Goal: Ask a question

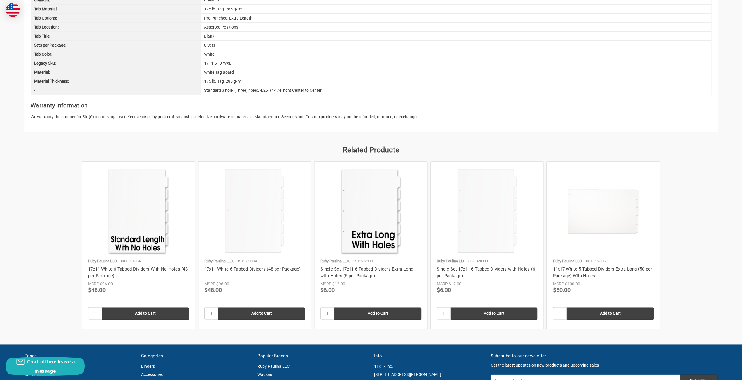
scroll to position [641, 0]
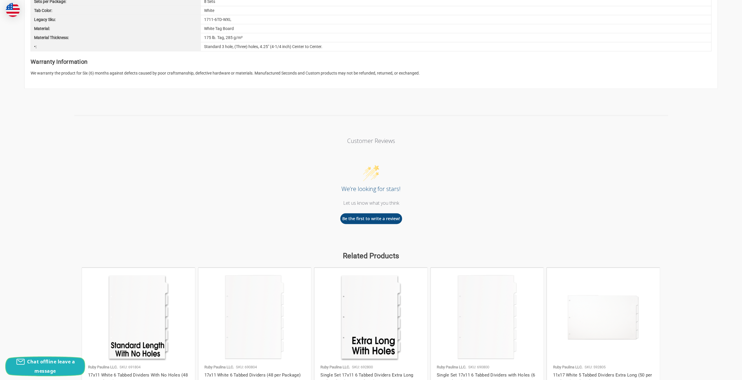
click at [37, 369] on span "Chat offline leave a message" at bounding box center [51, 367] width 48 height 16
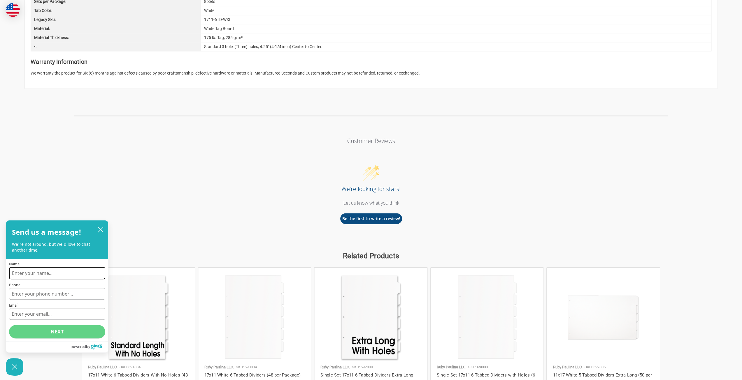
click at [73, 269] on input "Name" at bounding box center [57, 273] width 96 height 12
type input "[DEMOGRAPHIC_DATA]"
click at [51, 292] on input "Phone" at bounding box center [57, 294] width 96 height 12
type input "8675309"
click at [48, 319] on input "Email" at bounding box center [57, 314] width 96 height 12
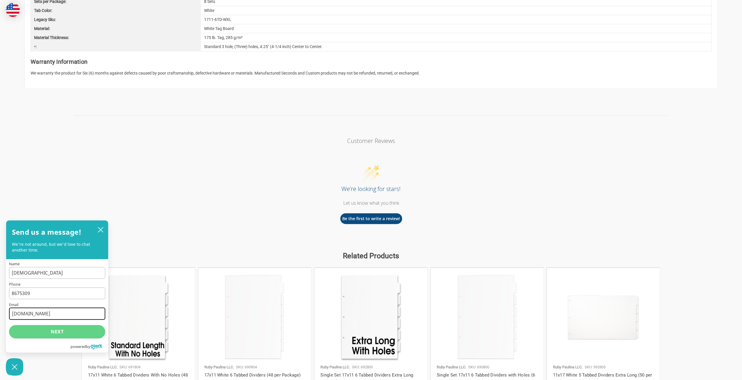
type input "[DOMAIN_NAME]"
click at [51, 336] on button "Next" at bounding box center [57, 331] width 96 height 15
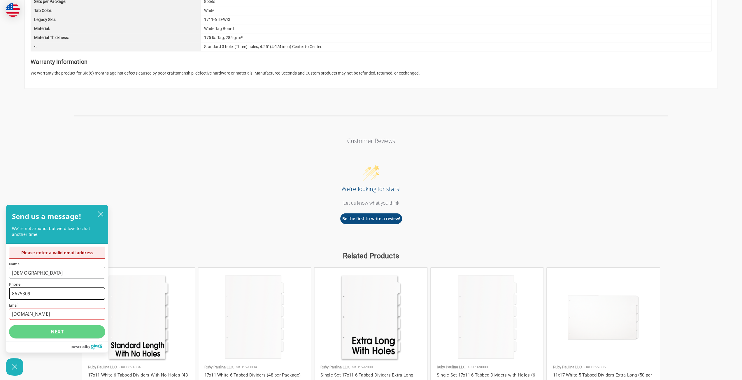
click at [12, 295] on input "8675309" at bounding box center [57, 294] width 96 height 12
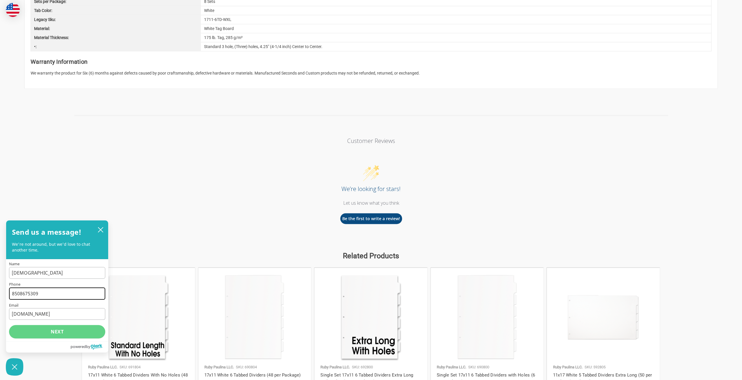
drag, startPoint x: 42, startPoint y: 296, endPoint x: 19, endPoint y: 295, distance: 22.7
click at [19, 295] on input "8508675309" at bounding box center [57, 294] width 96 height 12
type input "8507304019"
drag, startPoint x: 11, startPoint y: 272, endPoint x: 0, endPoint y: 274, distance: 11.0
click at [0, 274] on body "Toggle menu Search 1 Add to Cart Account 0 Your Cart Your Cart Is Empty. Total …" at bounding box center [371, 9] width 742 height 1301
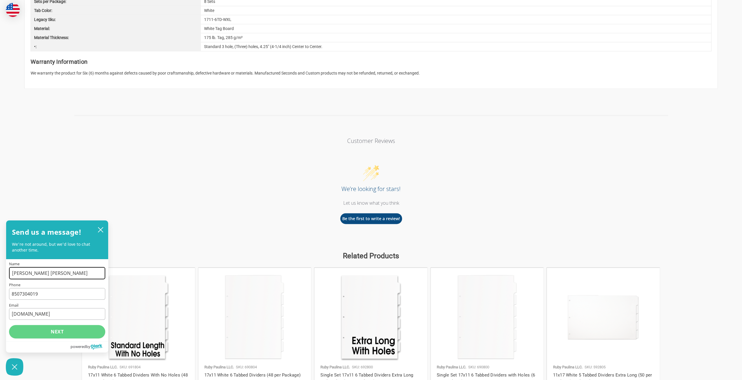
type input "[PERSON_NAME] [PERSON_NAME]"
drag, startPoint x: 41, startPoint y: 318, endPoint x: 1, endPoint y: 307, distance: 41.6
click at [0, 311] on body "Toggle menu Search 1 Add to Cart Account 0 Your Cart Your Cart Is Empty. Total …" at bounding box center [371, 9] width 742 height 1301
type input "[EMAIL_ADDRESS][DOMAIN_NAME]"
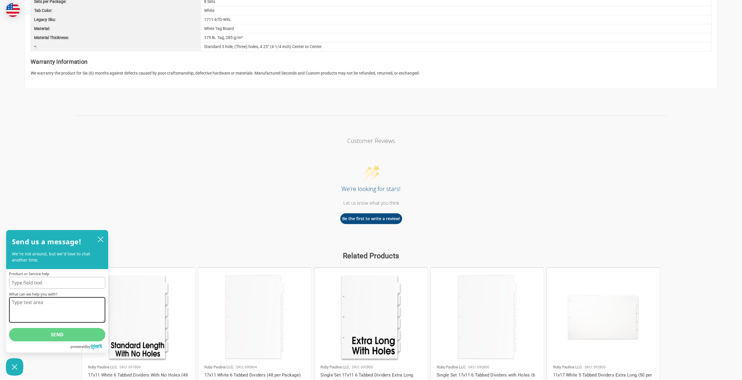
click at [24, 310] on textarea "What can we help you with?" at bounding box center [57, 310] width 96 height 26
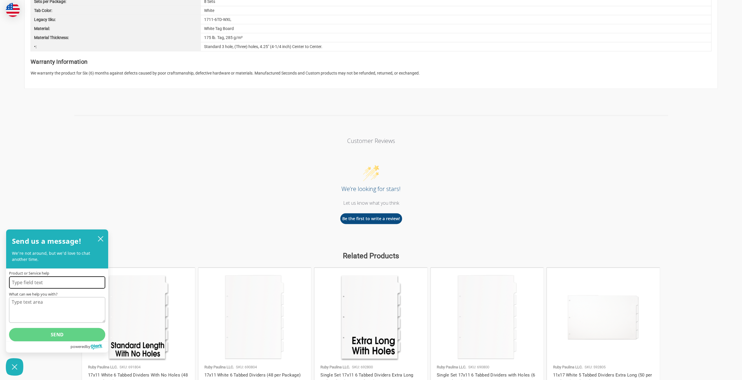
click at [36, 281] on input "Product or Service help" at bounding box center [57, 283] width 96 height 12
type input "yo"
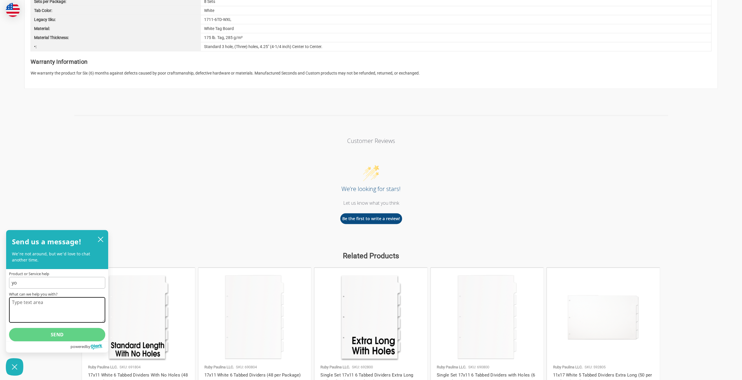
click at [72, 309] on textarea "What can we help you with?" at bounding box center [57, 310] width 96 height 26
type textarea "whats good my g"
click at [61, 331] on button "Send" at bounding box center [57, 334] width 96 height 15
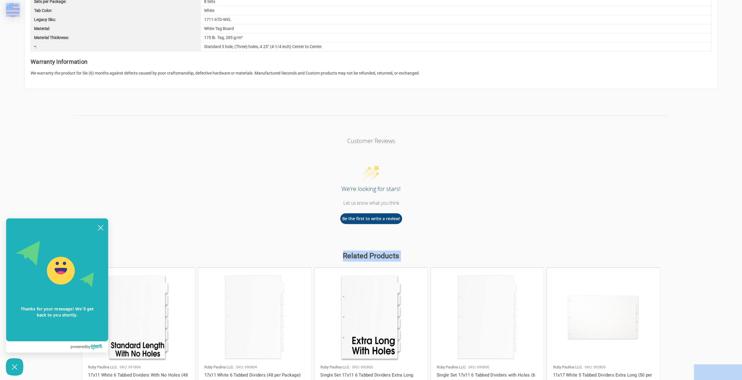
drag, startPoint x: 57, startPoint y: 270, endPoint x: 249, endPoint y: 245, distance: 193.7
click at [249, 245] on body "Toggle menu Search 1 Add to Cart Account 0 Your Cart Your Cart Is Empty. Total …" at bounding box center [371, 9] width 742 height 1301
